Goal: Navigation & Orientation: Find specific page/section

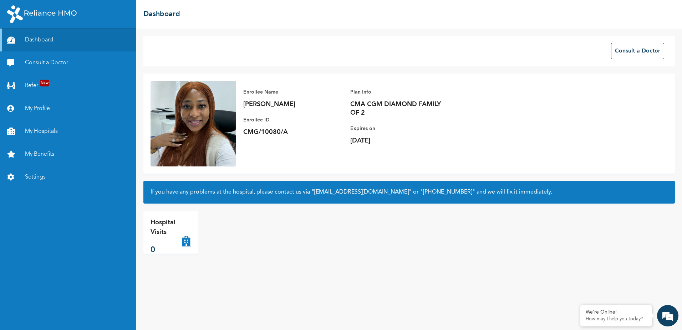
click at [33, 36] on link "Dashboard" at bounding box center [68, 40] width 136 height 23
click at [52, 131] on link "My Hospitals" at bounding box center [68, 131] width 136 height 23
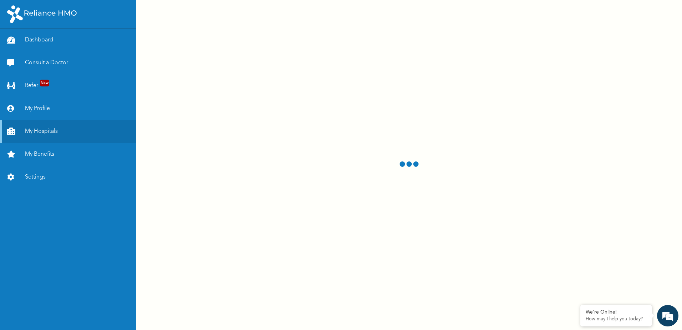
click at [49, 37] on link "Dashboard" at bounding box center [68, 40] width 136 height 23
